Goal: Find specific page/section: Find specific page/section

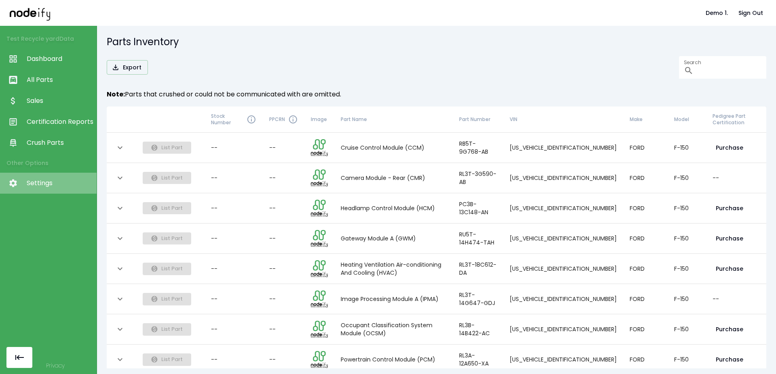
click at [43, 187] on span "Settings" at bounding box center [60, 184] width 66 height 10
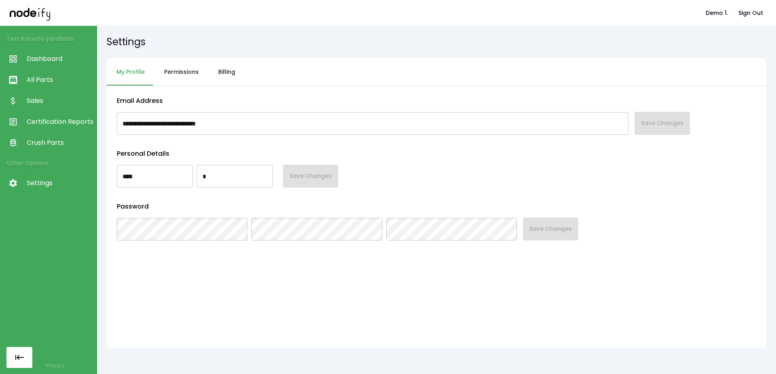
click at [234, 73] on button "Billing" at bounding box center [226, 72] width 36 height 28
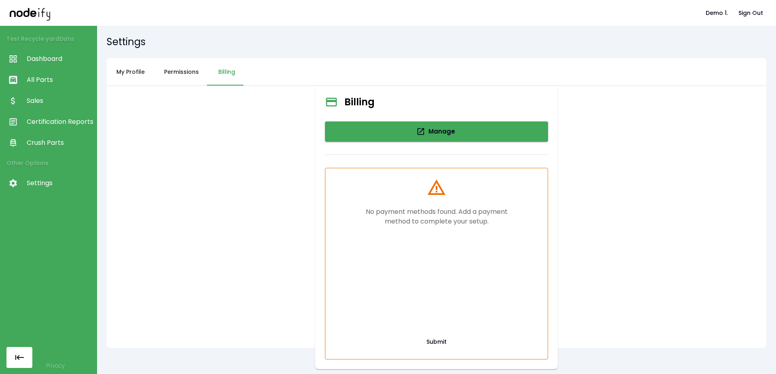
click at [44, 141] on span "Crush Parts" at bounding box center [60, 143] width 66 height 10
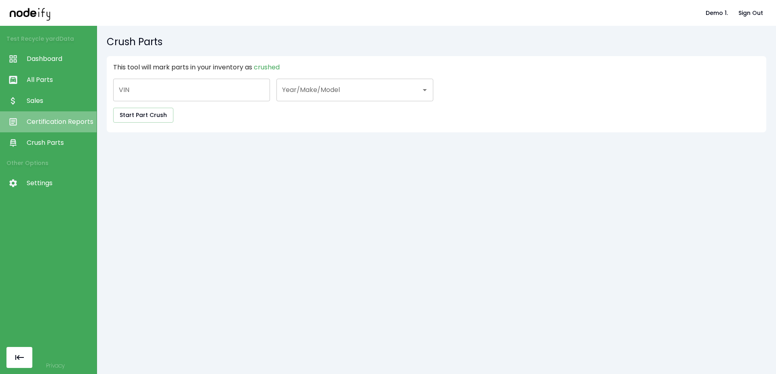
click at [51, 123] on span "Certification Reports" at bounding box center [60, 122] width 66 height 10
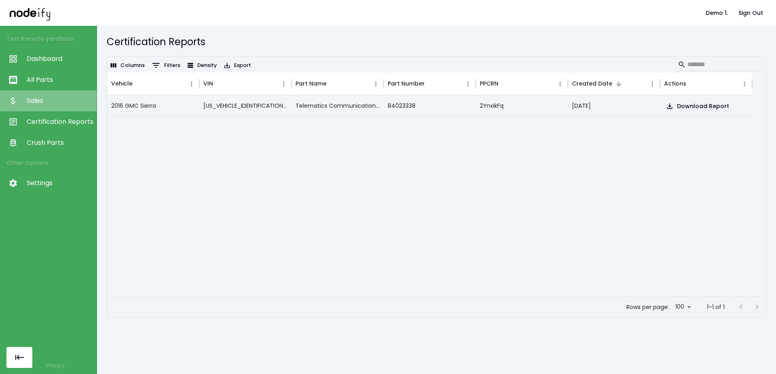
click at [49, 98] on span "Sales" at bounding box center [60, 101] width 66 height 10
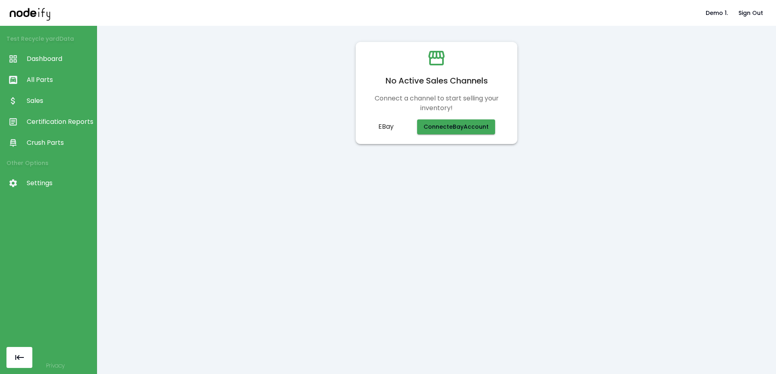
click at [51, 77] on span "All Parts" at bounding box center [60, 80] width 66 height 10
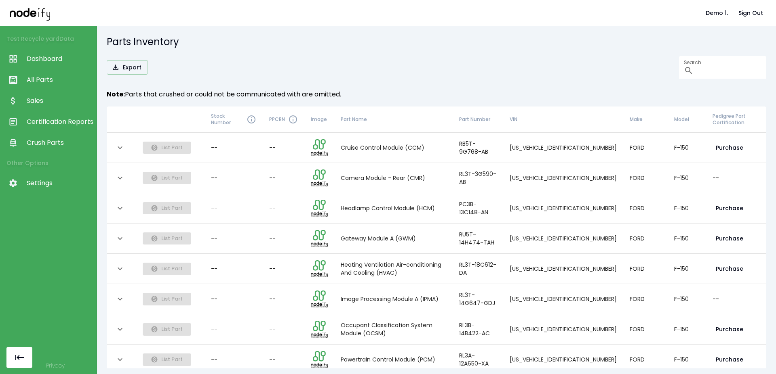
click at [48, 54] on link "Dashboard" at bounding box center [48, 58] width 97 height 21
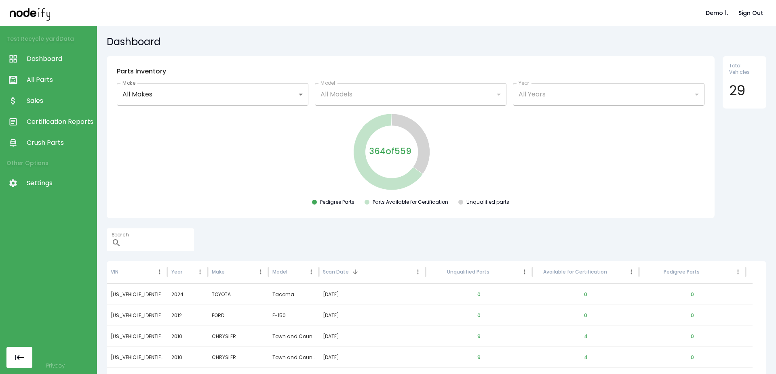
click at [57, 92] on link "Sales" at bounding box center [48, 100] width 97 height 21
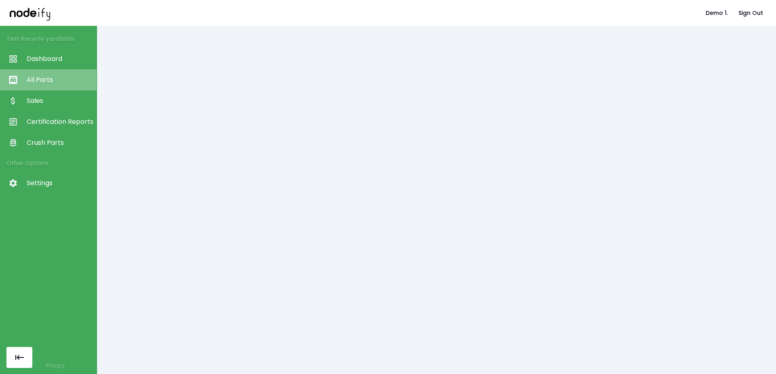
click at [49, 76] on span "All Parts" at bounding box center [60, 80] width 66 height 10
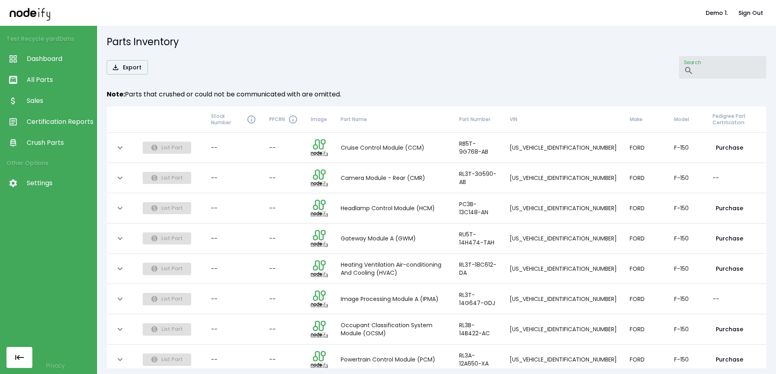
click at [696, 74] on input "Search" at bounding box center [730, 67] width 69 height 23
click at [562, 146] on td "[US_VEHICLE_IDENTIFICATION_NUMBER]" at bounding box center [563, 148] width 120 height 30
click at [490, 90] on h6 "Note: Parts that crushed or could not be communicated with are omitted." at bounding box center [436, 94] width 659 height 11
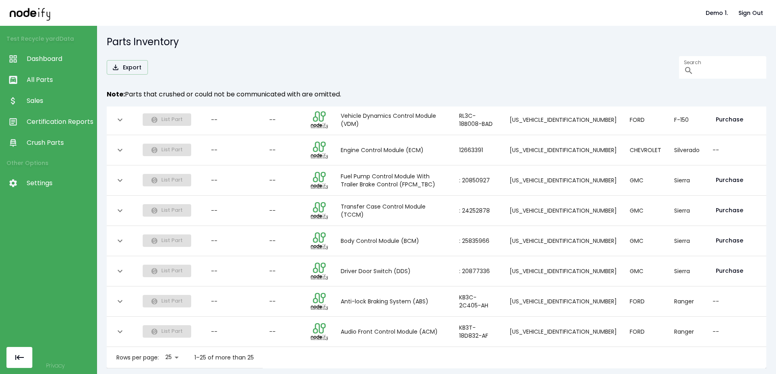
scroll to position [585, 0]
click at [159, 356] on div "Rows per page: 25 ** 1–25 of more than 25" at bounding box center [185, 357] width 156 height 21
click at [166, 351] on body "Demo 1. Sign Out Test Recycle yard Data Dashboard All Parts Sales Certification…" at bounding box center [388, 187] width 776 height 374
click at [168, 355] on li "100" at bounding box center [172, 357] width 23 height 15
type input "***"
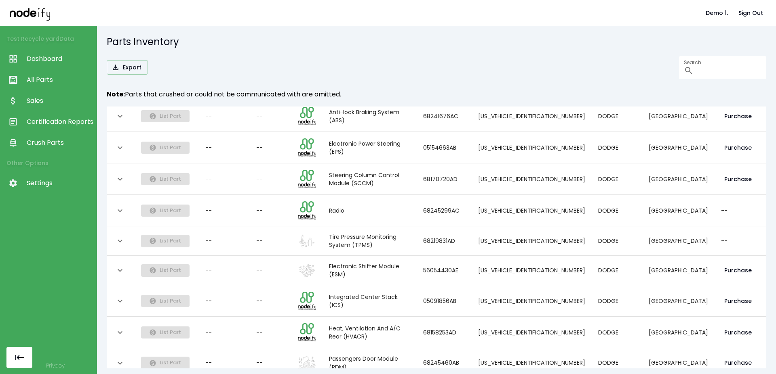
scroll to position [2949, 0]
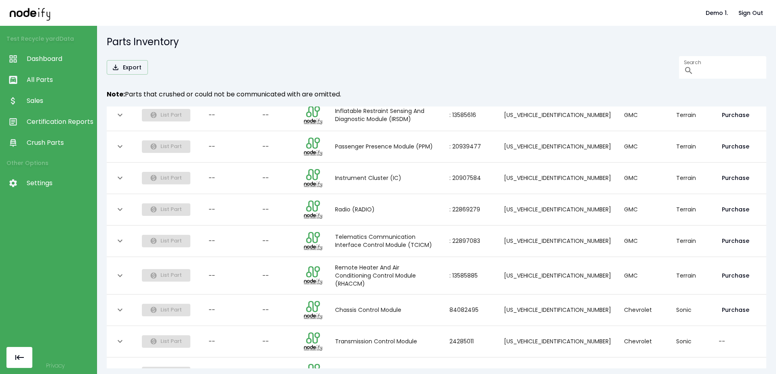
scroll to position [2921, 0]
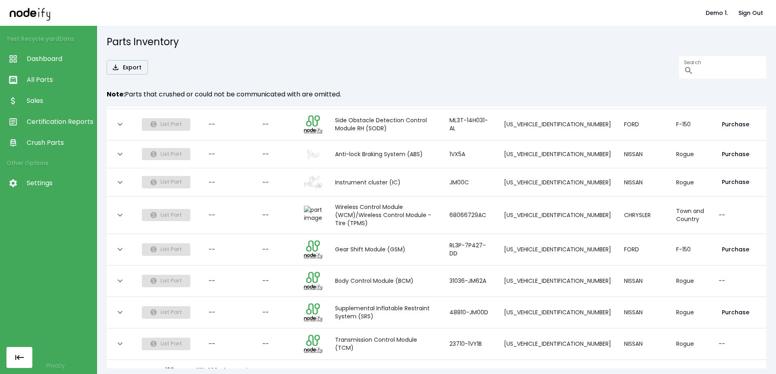
click at [282, 366] on icon "Go to previous page" at bounding box center [286, 371] width 10 height 10
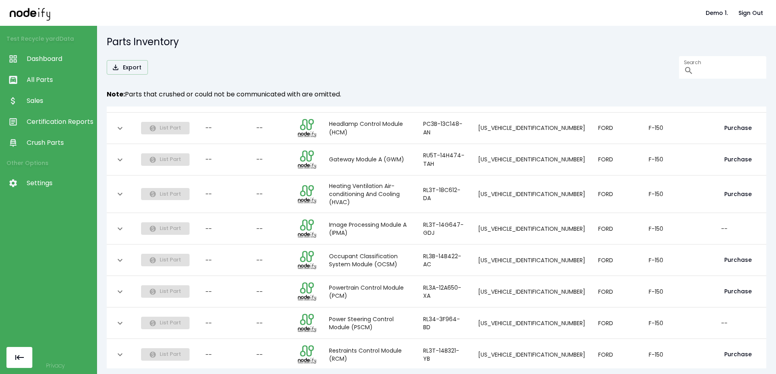
scroll to position [0, 0]
